Goal: Task Accomplishment & Management: Use online tool/utility

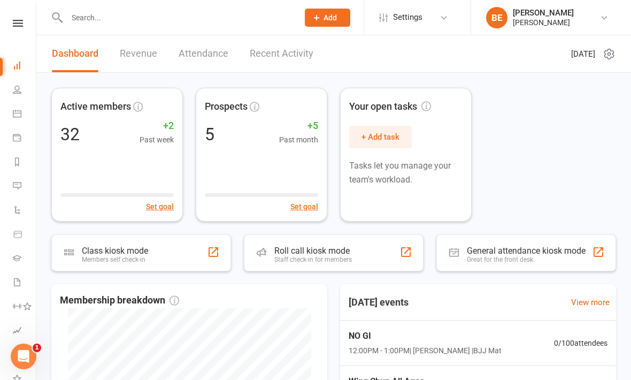
click at [17, 22] on icon at bounding box center [18, 23] width 10 height 7
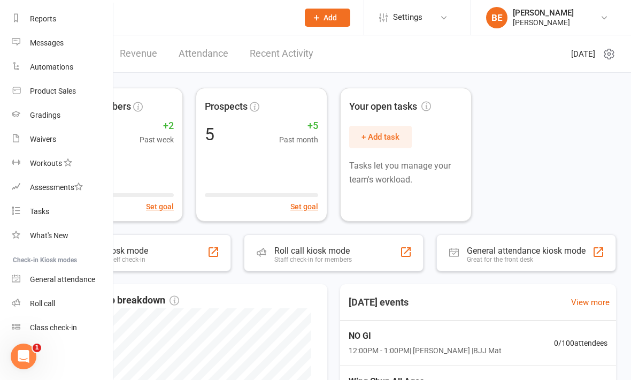
scroll to position [135, 1]
click at [68, 329] on div "Class check-in" at bounding box center [53, 327] width 47 height 9
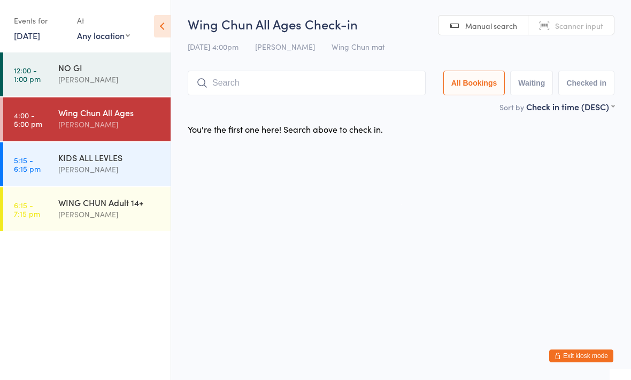
click at [369, 80] on input "search" at bounding box center [307, 83] width 238 height 25
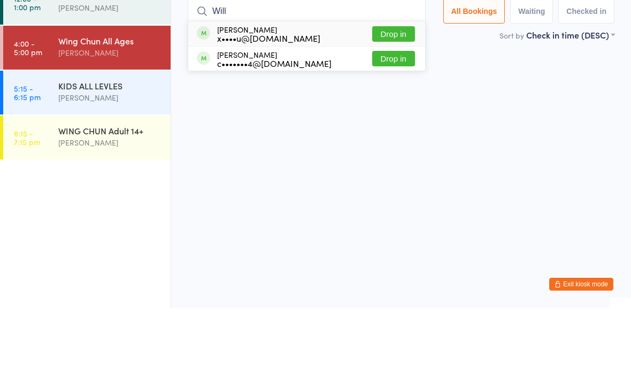
type input "Will"
click at [388, 98] on button "Drop in" at bounding box center [393, 106] width 43 height 16
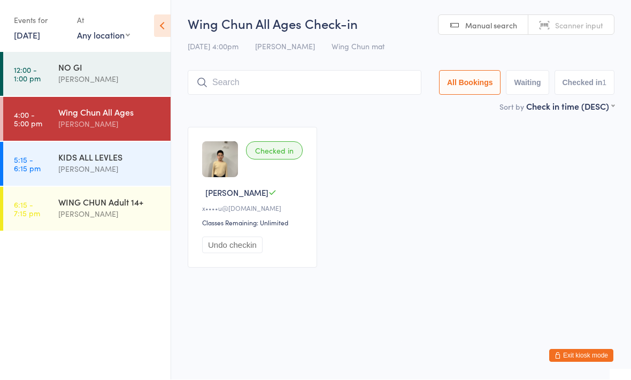
click at [336, 81] on input "search" at bounding box center [305, 83] width 234 height 25
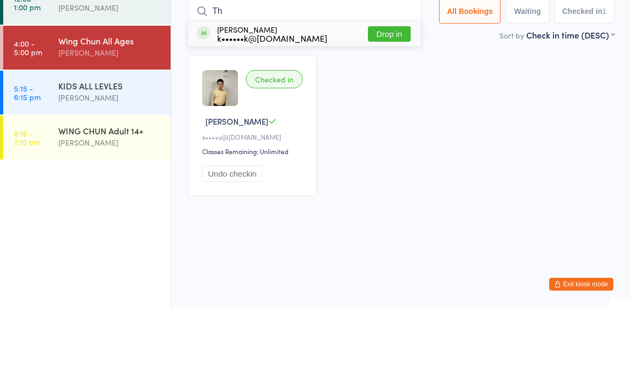
type input "Th"
click at [388, 98] on button "Drop in" at bounding box center [389, 106] width 43 height 16
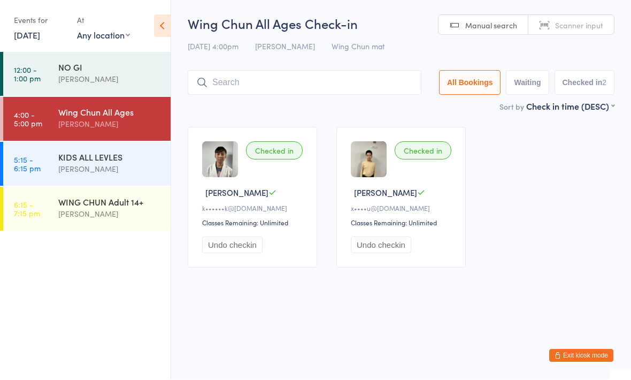
click at [338, 86] on input "search" at bounding box center [305, 83] width 234 height 25
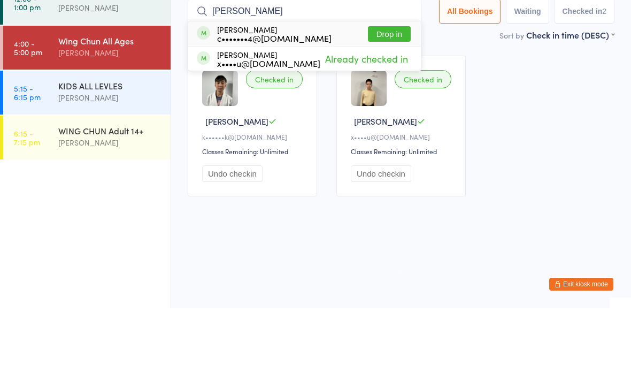
type input "[PERSON_NAME]"
click at [335, 93] on div "[PERSON_NAME] c•••••••4@[DOMAIN_NAME] Drop in" at bounding box center [304, 105] width 233 height 25
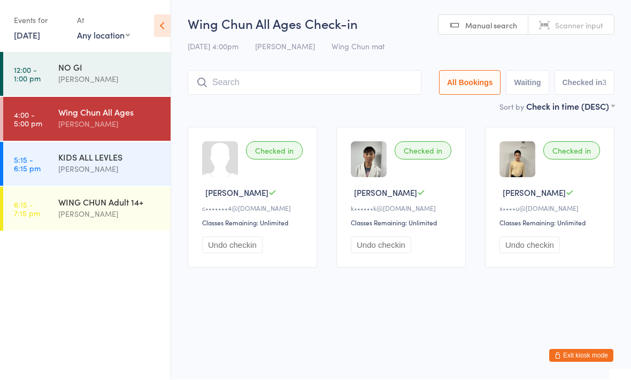
click at [342, 86] on input "search" at bounding box center [305, 83] width 234 height 25
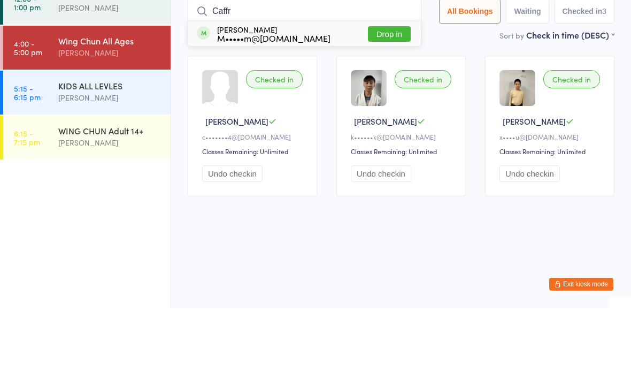
type input "Caffr"
click at [386, 98] on button "Drop in" at bounding box center [389, 106] width 43 height 16
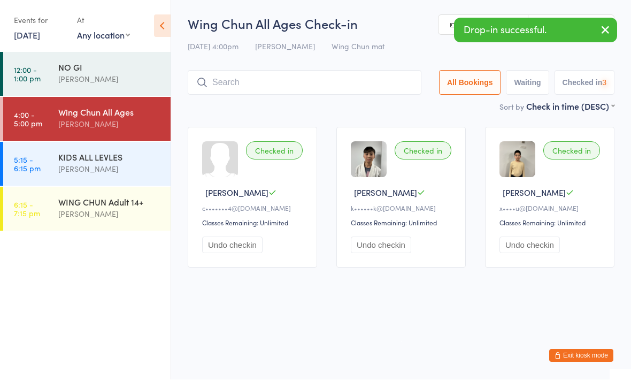
scroll to position [1, 0]
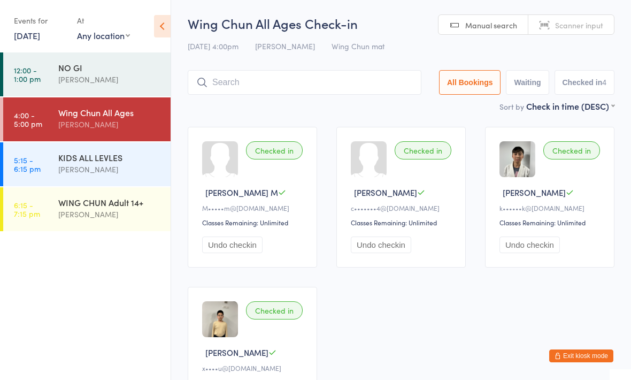
click at [329, 74] on input "search" at bounding box center [305, 82] width 234 height 25
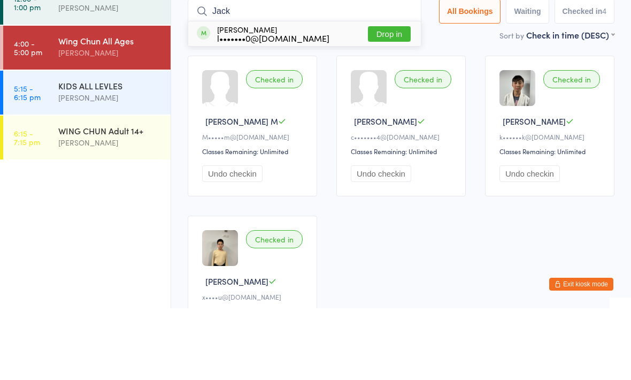
type input "Jack"
click at [228, 97] on div "[PERSON_NAME] l•••••••0@[DOMAIN_NAME]" at bounding box center [273, 105] width 112 height 17
